Goal: Task Accomplishment & Management: Manage account settings

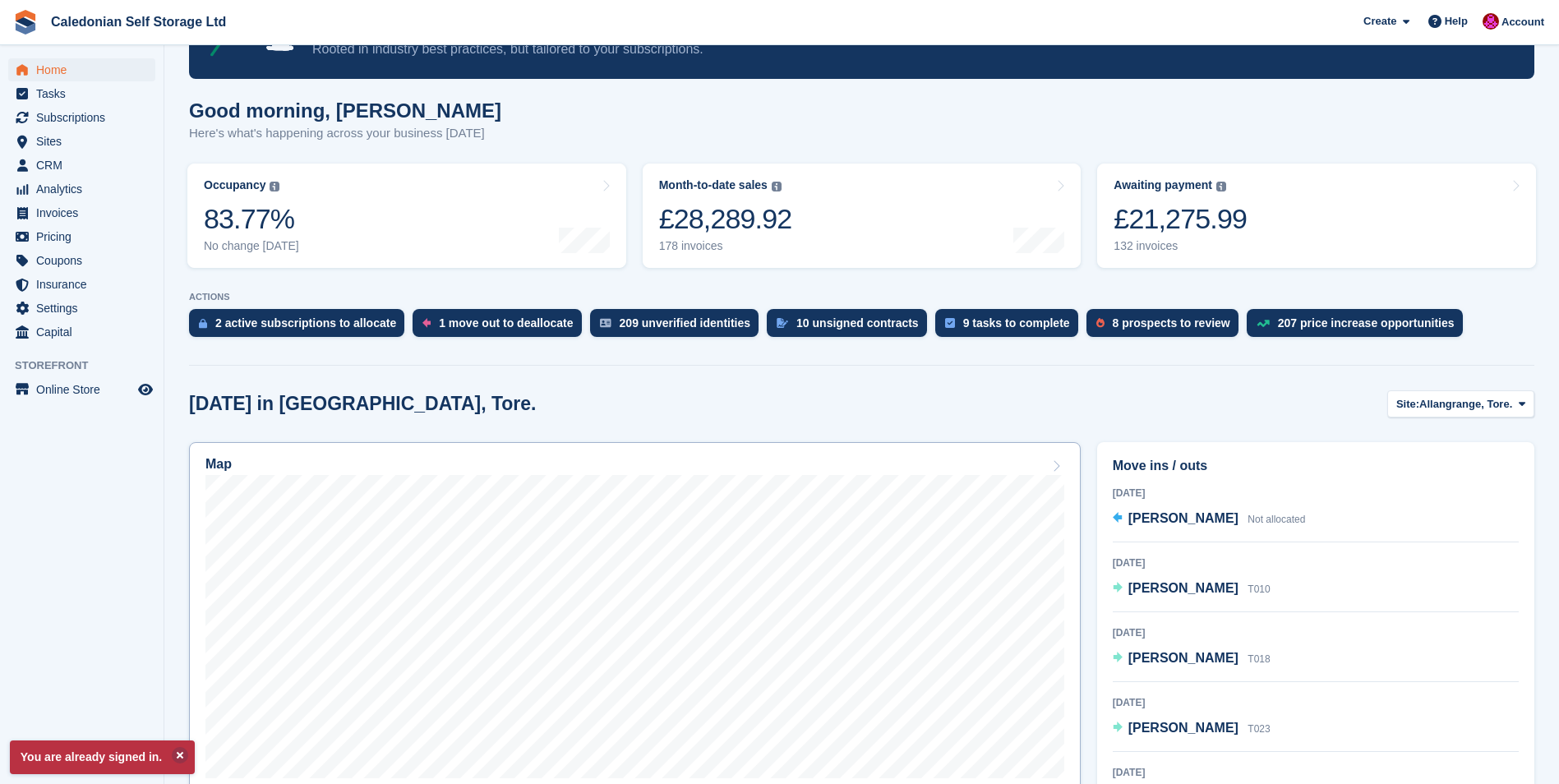
scroll to position [247, 0]
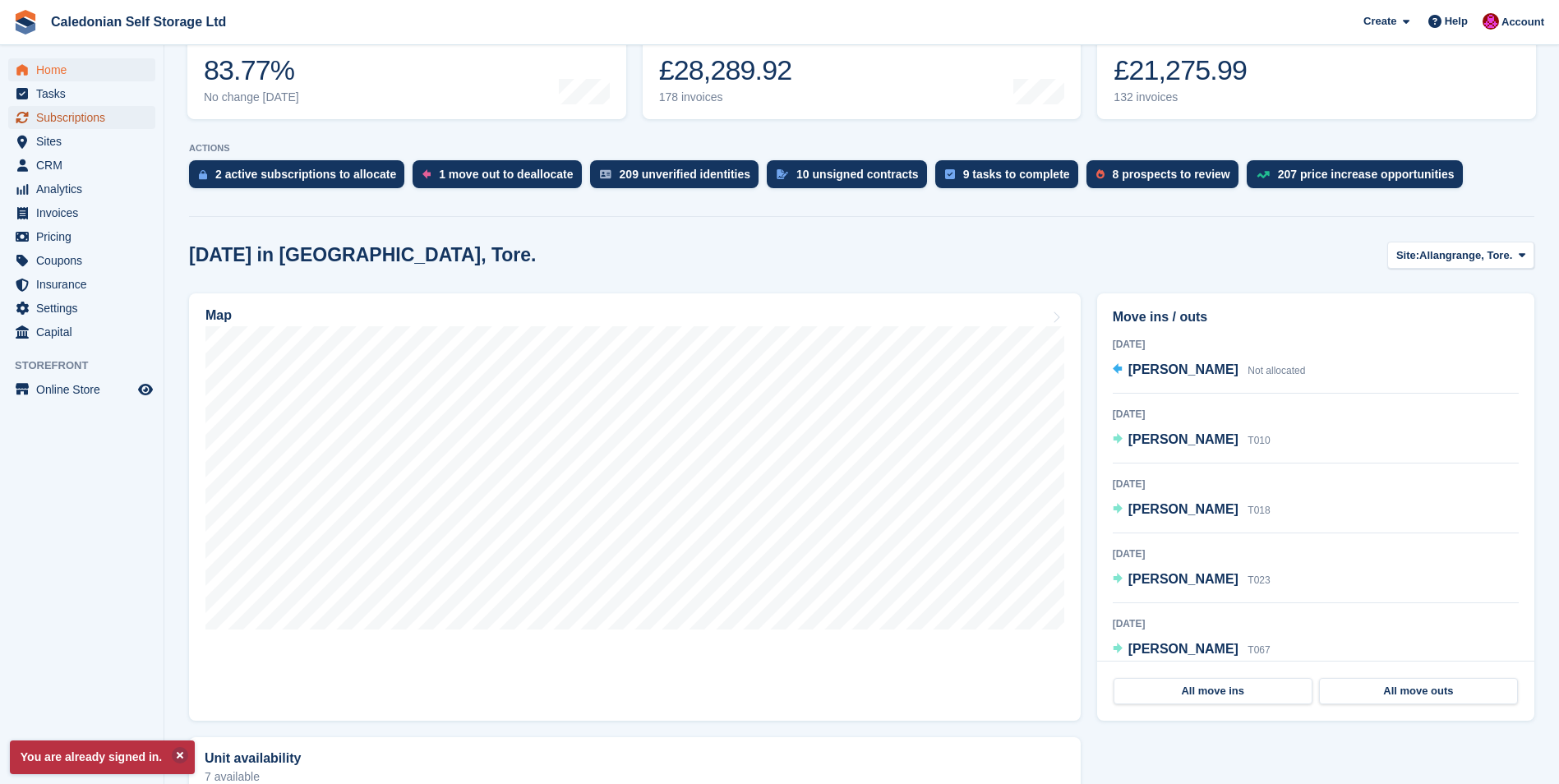
click at [78, 118] on span "Subscriptions" at bounding box center [86, 117] width 99 height 23
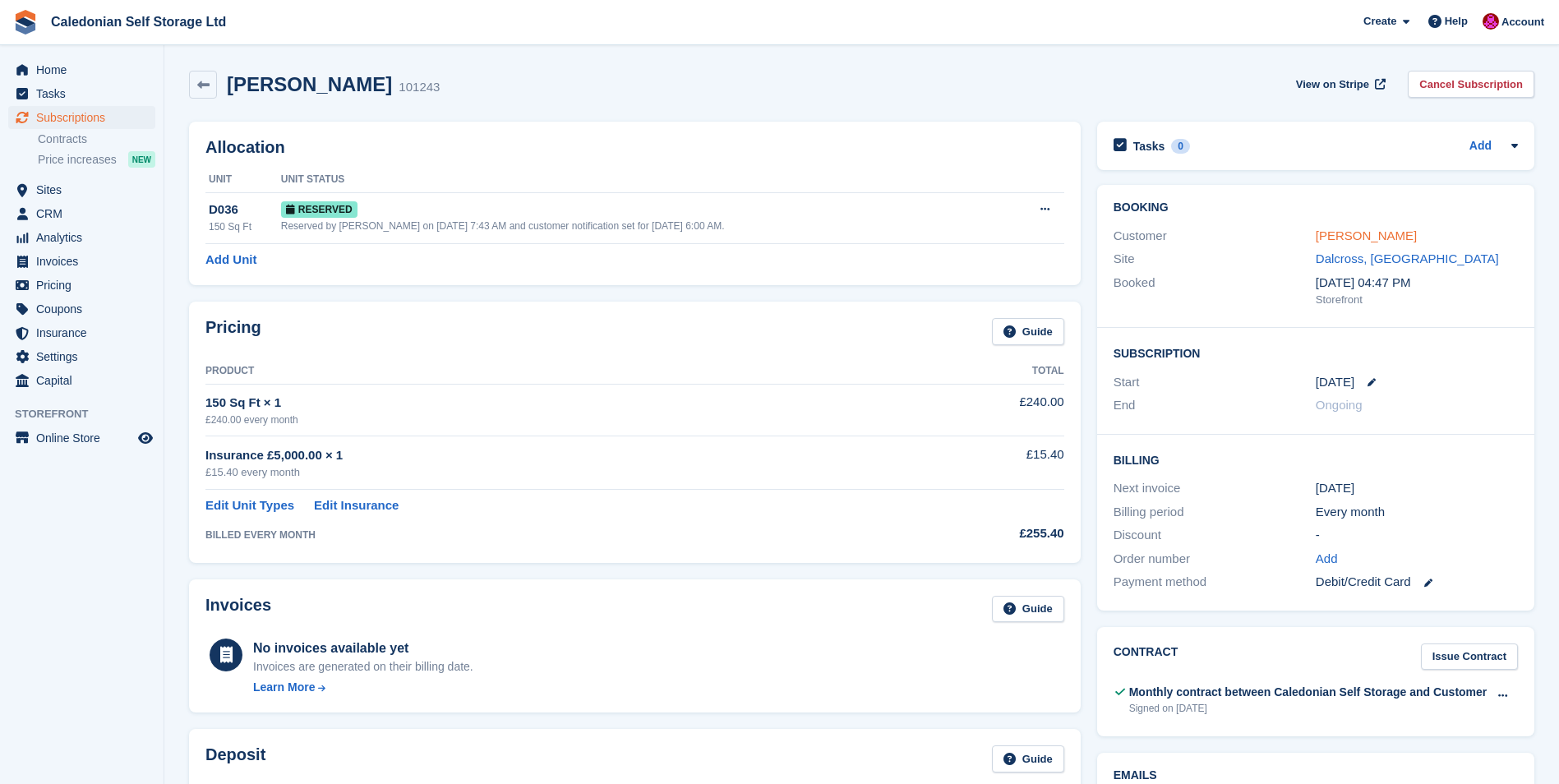
click at [1353, 237] on link "Tim Alderson" at bounding box center [1366, 235] width 101 height 14
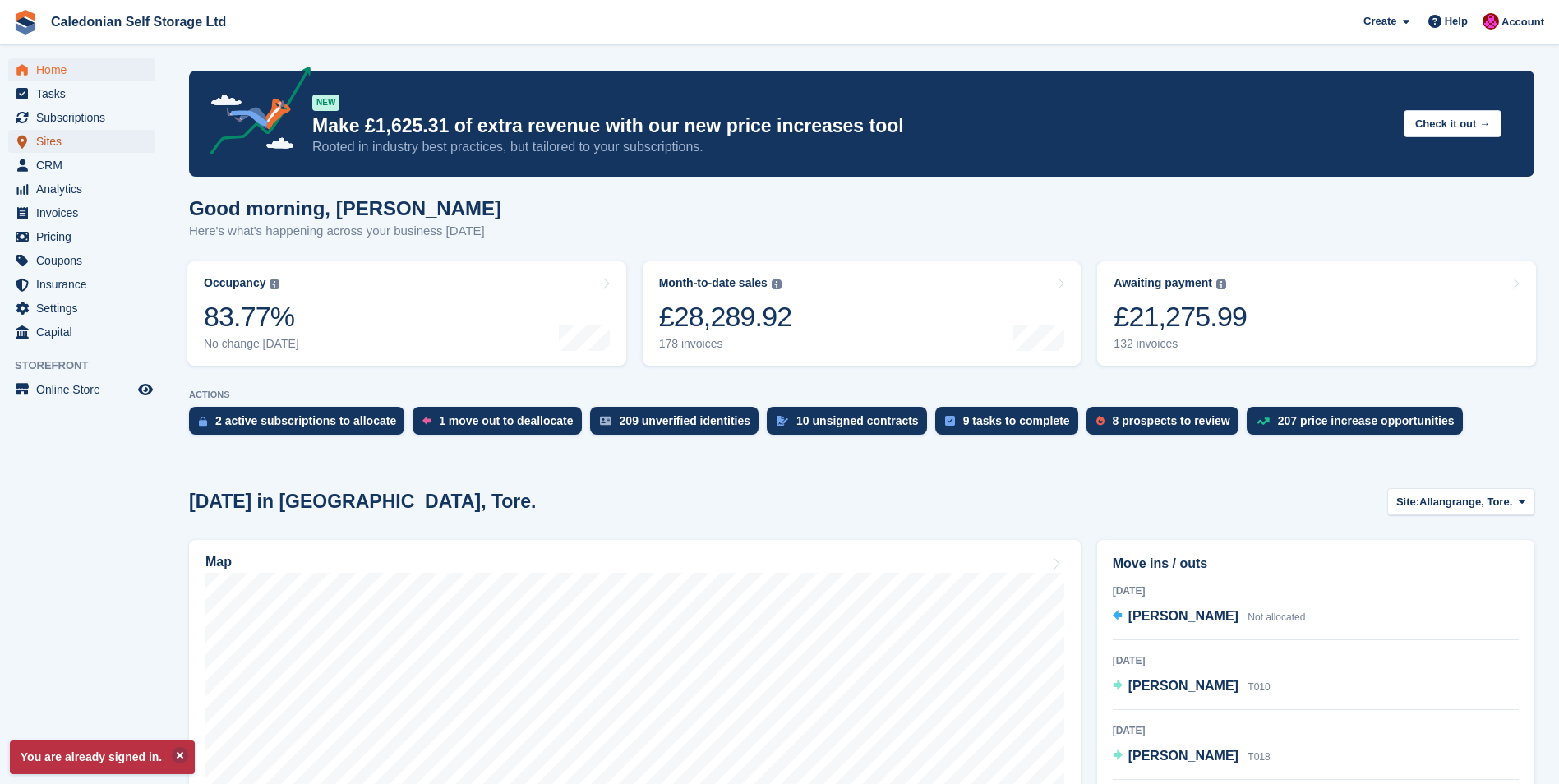
click at [51, 143] on span "Sites" at bounding box center [86, 140] width 99 height 23
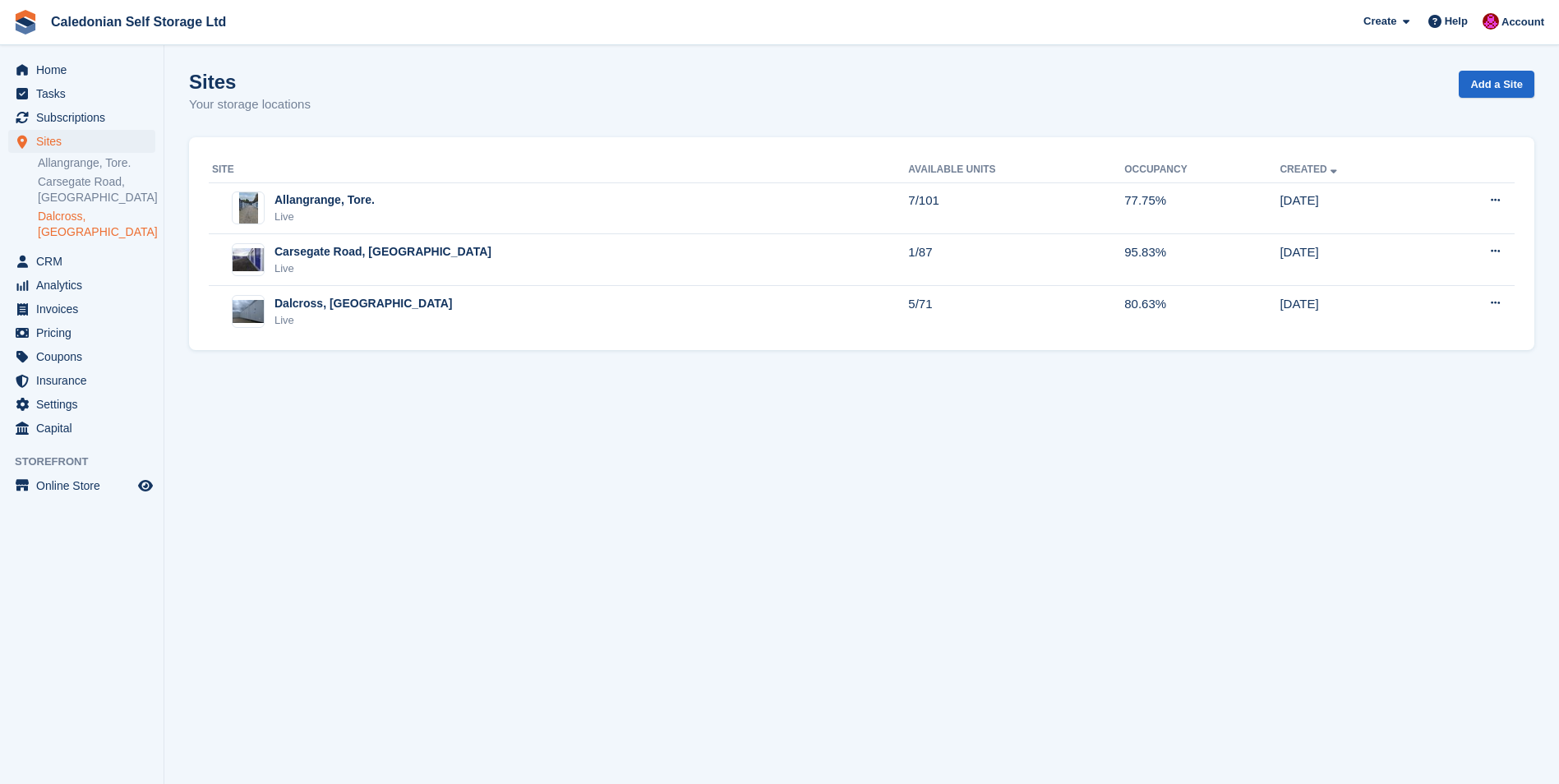
click at [74, 214] on link "Dalcross, [GEOGRAPHIC_DATA]" at bounding box center [96, 224] width 118 height 32
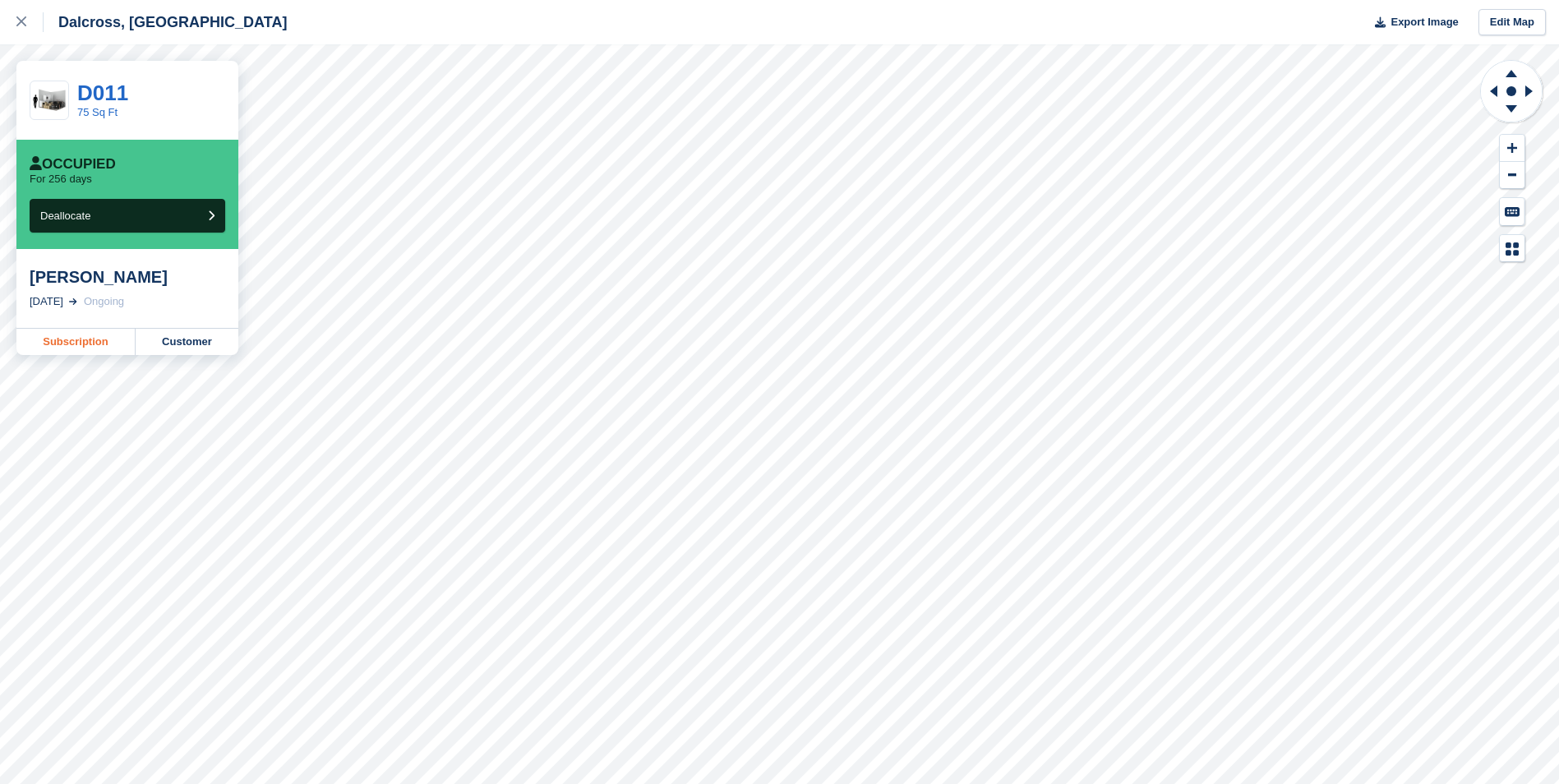
click at [76, 340] on link "Subscription" at bounding box center [76, 342] width 120 height 27
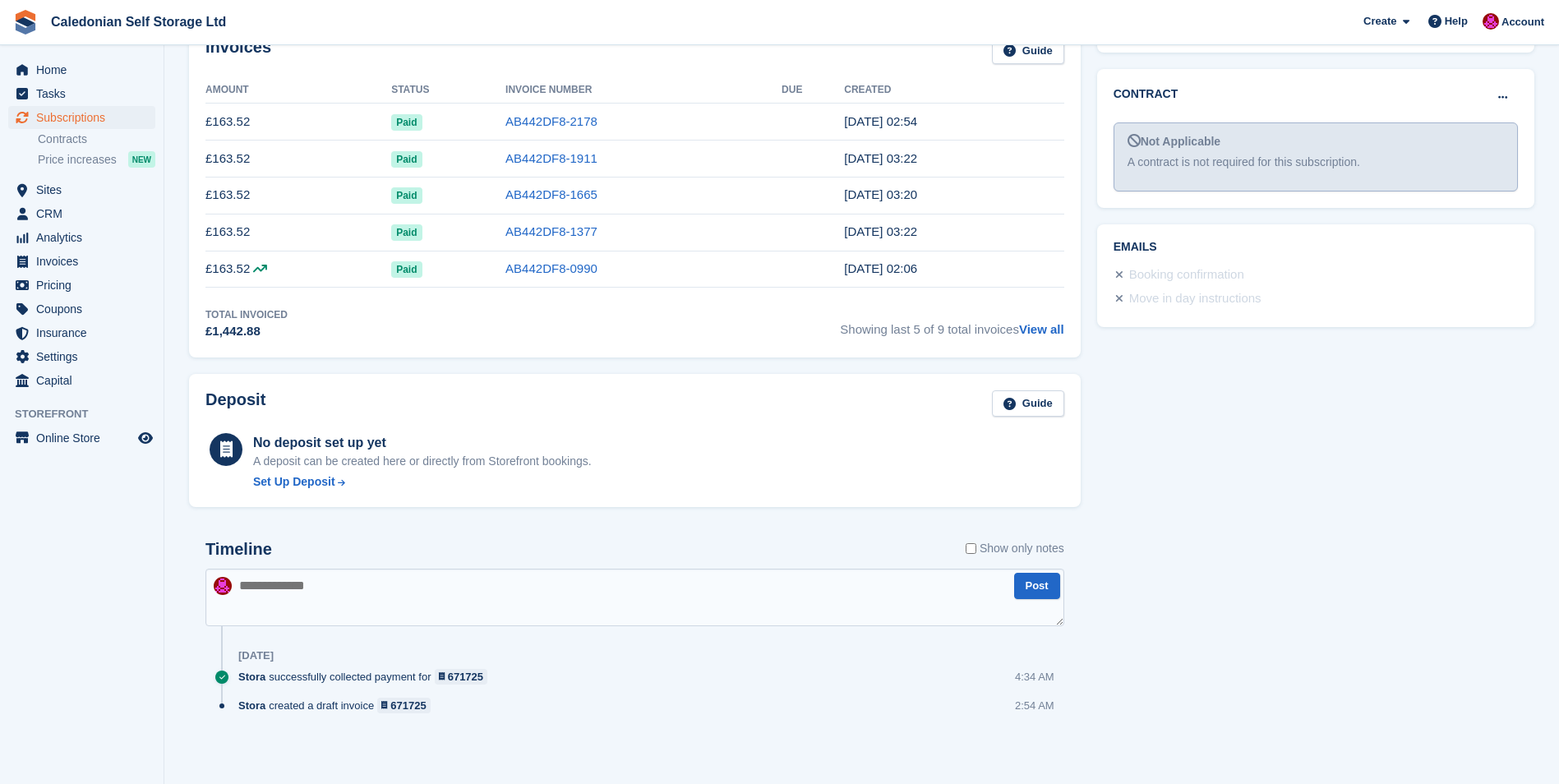
scroll to position [147, 0]
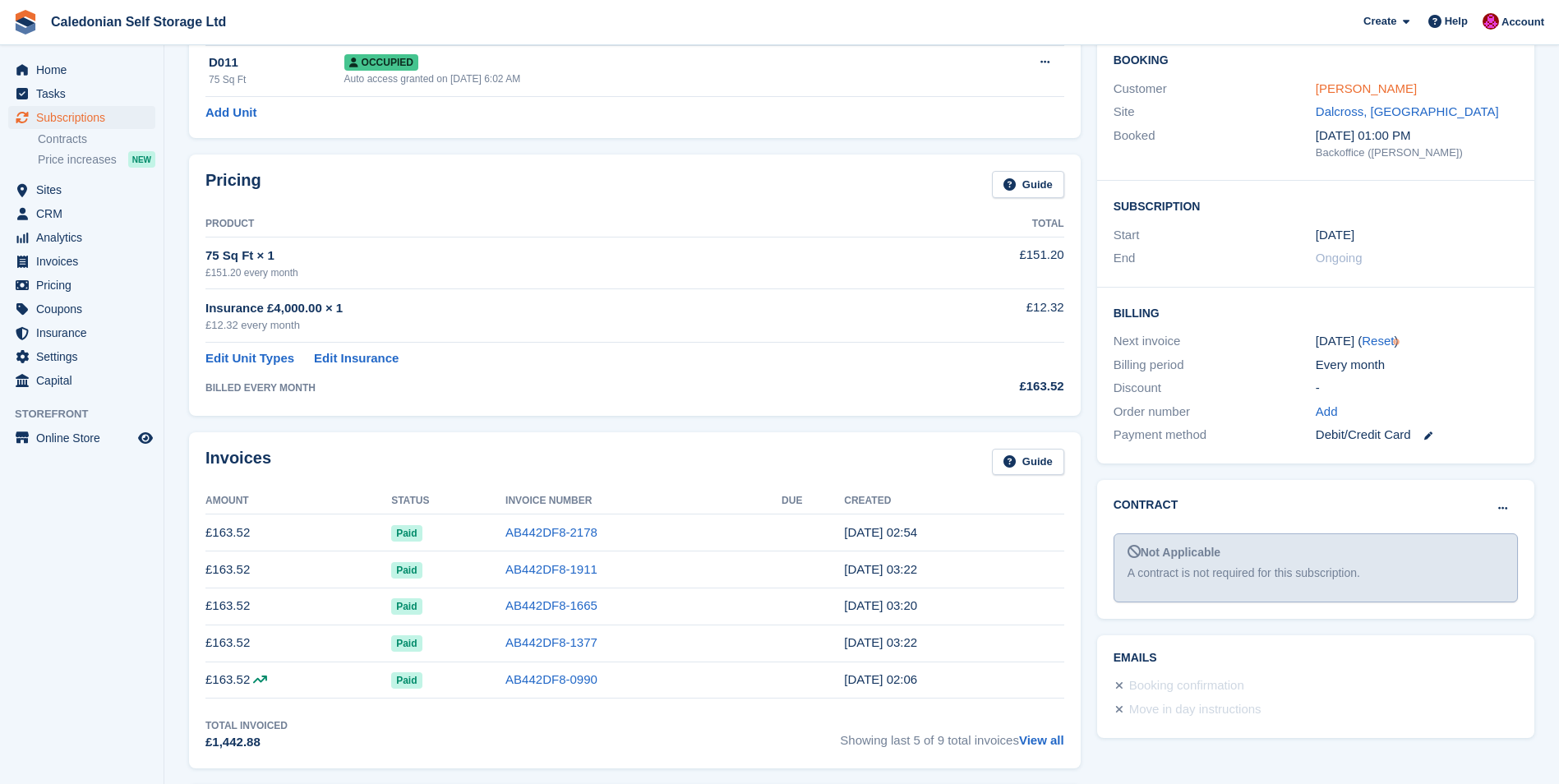
click at [1355, 89] on link "[PERSON_NAME]" at bounding box center [1366, 88] width 101 height 14
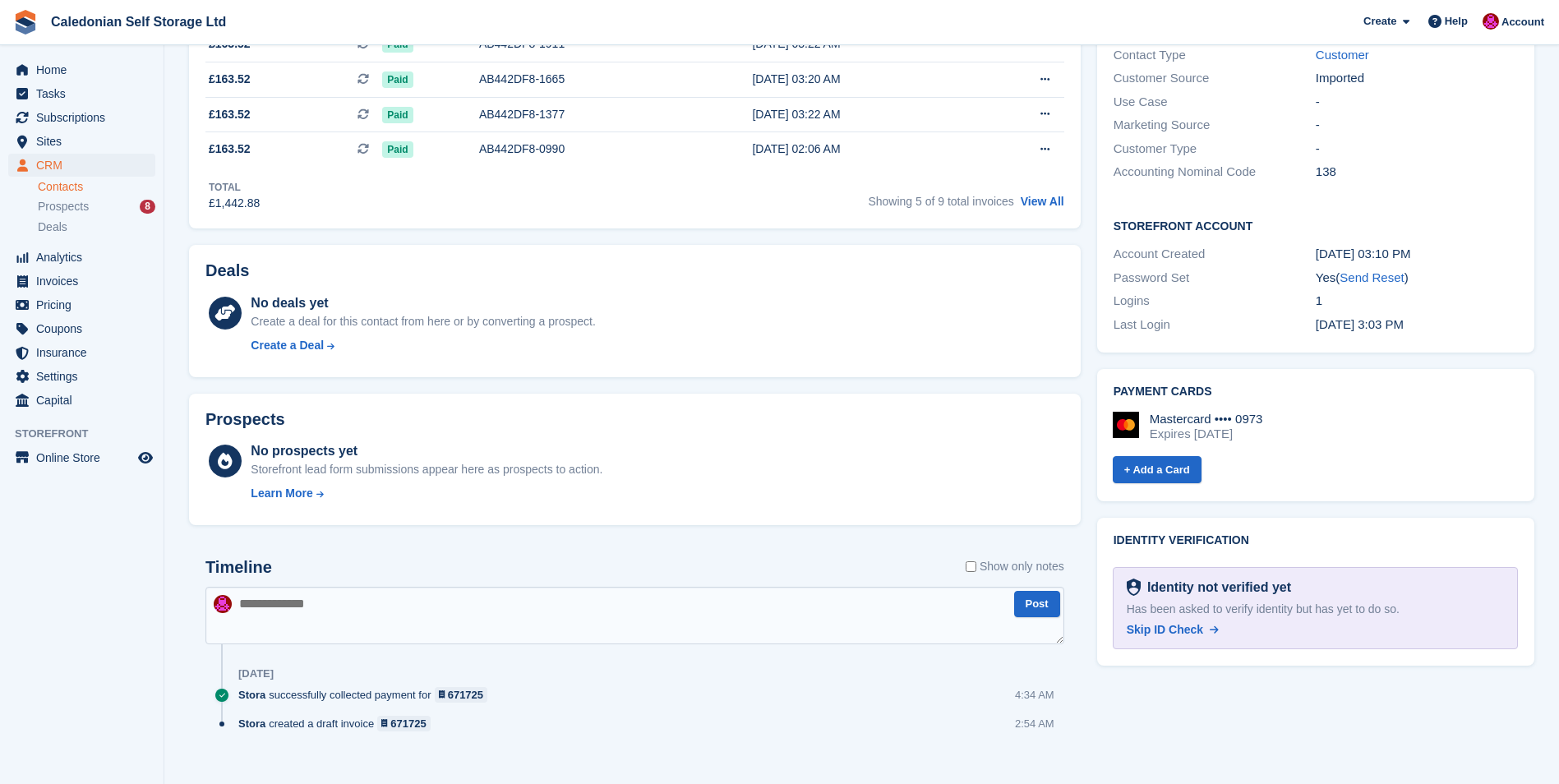
scroll to position [557, 0]
